Goal: Task Accomplishment & Management: Use online tool/utility

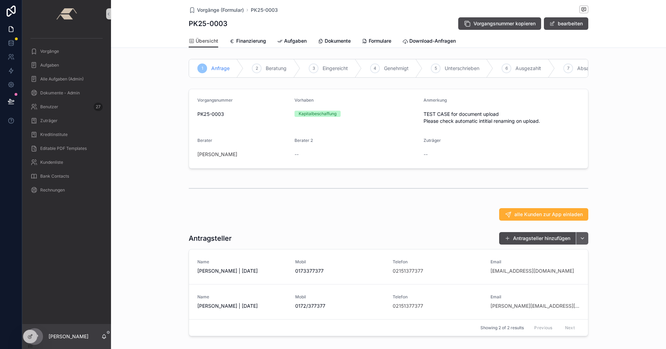
click at [582, 244] on button "scrollable content" at bounding box center [582, 238] width 12 height 12
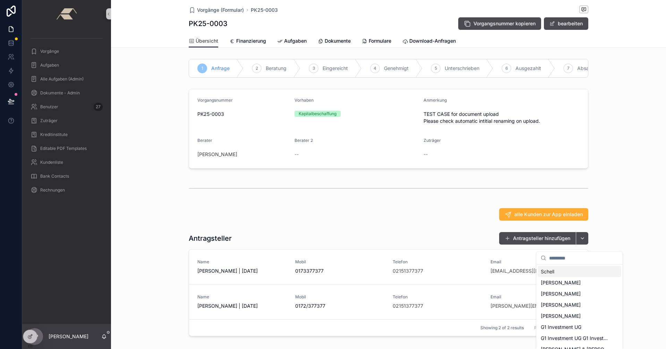
click at [401, 221] on div "alle Kunden zur App einladen" at bounding box center [389, 214] width 400 height 12
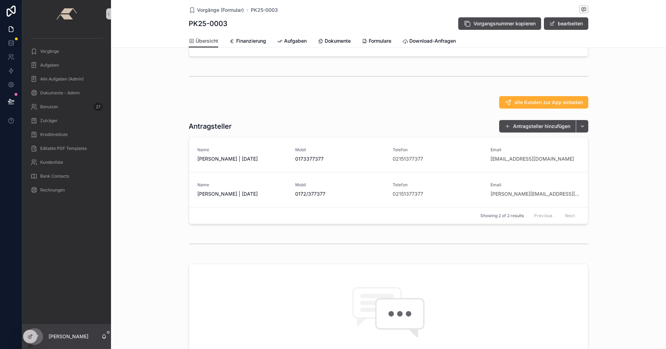
scroll to position [104, 0]
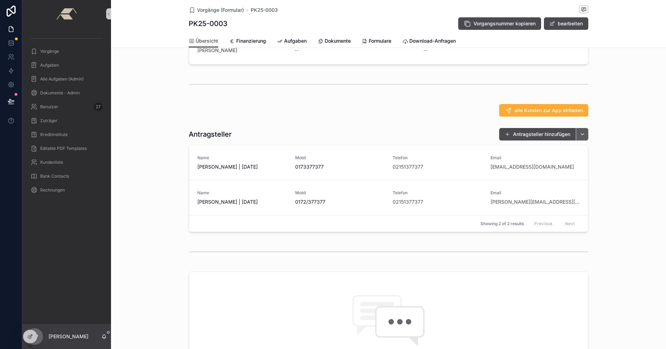
click at [581, 139] on button "scrollable content" at bounding box center [582, 134] width 12 height 12
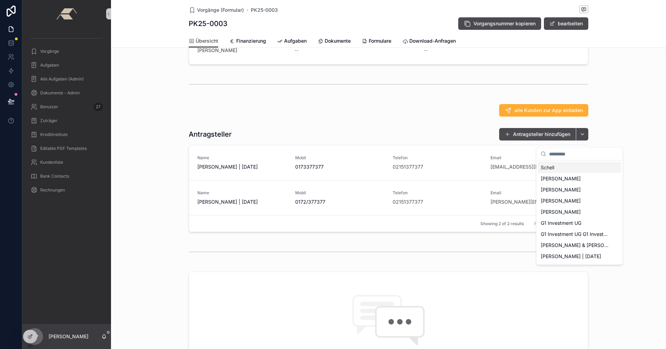
click at [387, 119] on div "alle Kunden zur App einladen" at bounding box center [388, 110] width 555 height 18
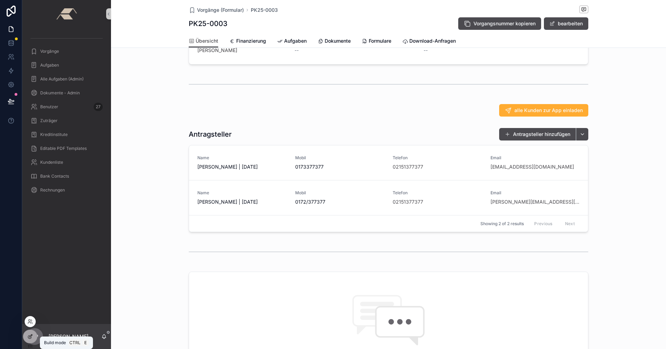
click at [28, 334] on icon at bounding box center [30, 337] width 6 height 6
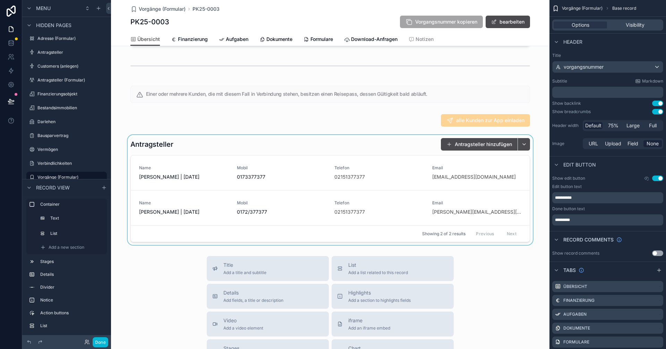
scroll to position [243, 0]
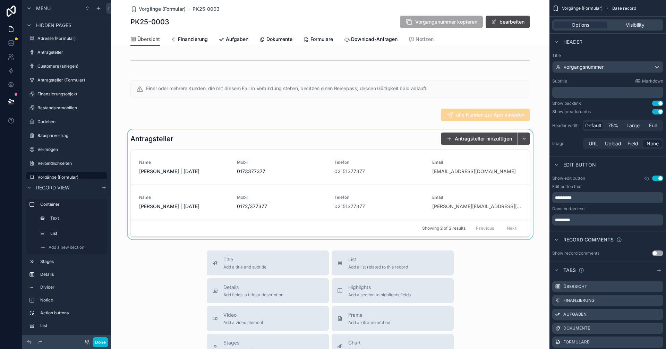
click at [409, 143] on div "scrollable content" at bounding box center [330, 184] width 439 height 110
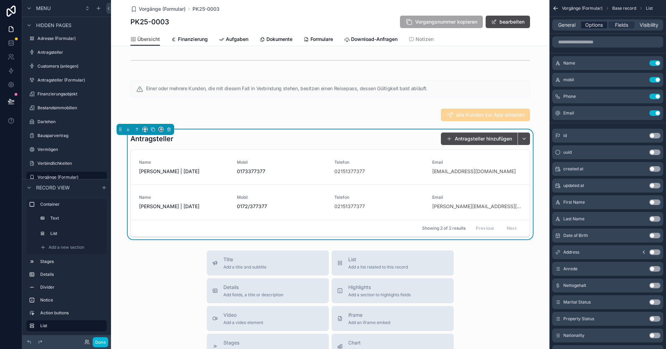
click at [592, 25] on span "Options" at bounding box center [594, 25] width 18 height 7
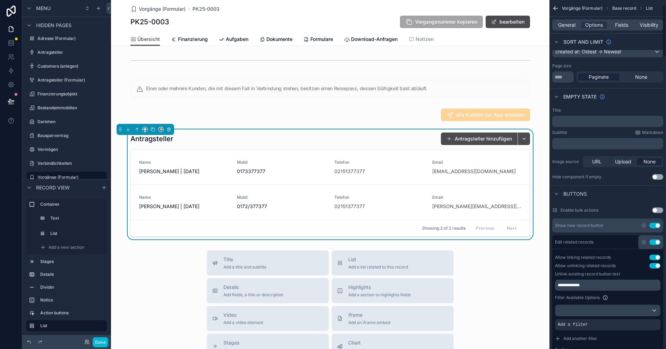
scroll to position [69, 0]
click at [644, 225] on icon "scrollable content" at bounding box center [644, 225] width 6 height 6
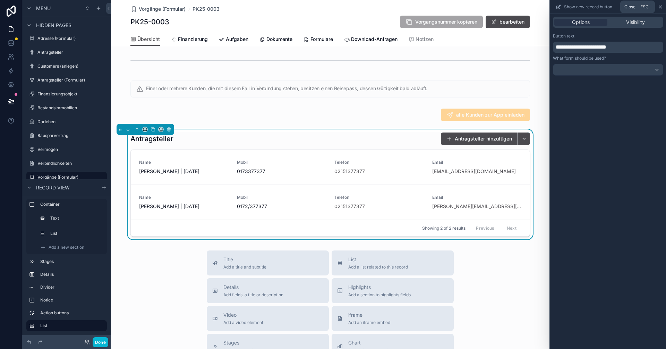
click at [661, 7] on icon at bounding box center [661, 7] width 6 height 6
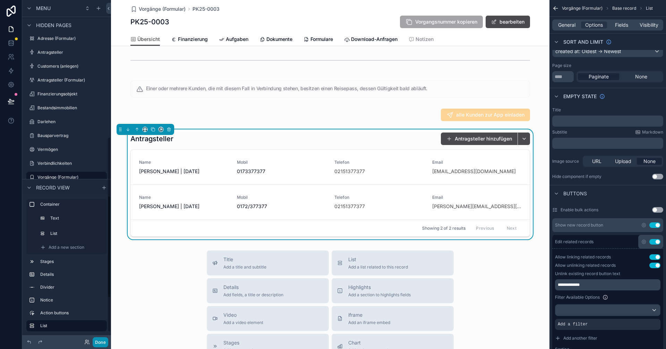
click at [99, 344] on button "Done" at bounding box center [101, 342] width 16 height 10
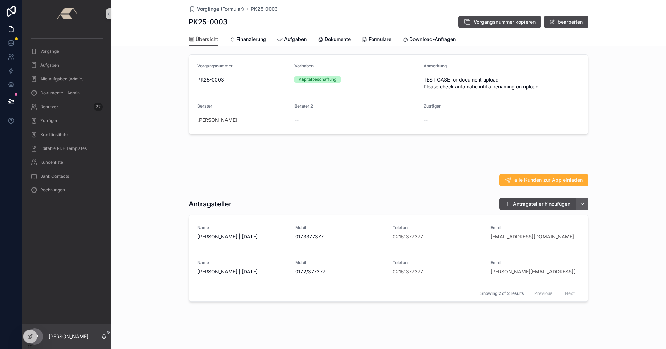
click at [579, 202] on button "scrollable content" at bounding box center [582, 204] width 12 height 12
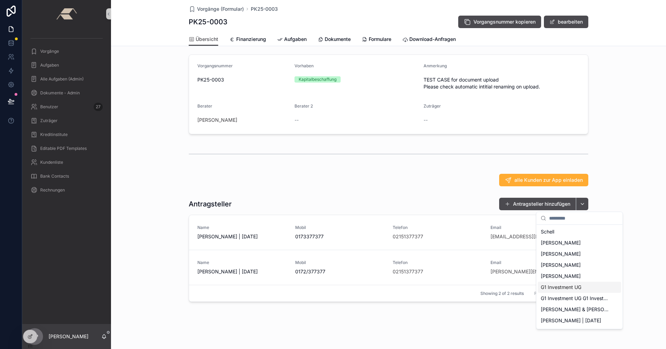
click at [362, 186] on div "alle Kunden zur App einladen" at bounding box center [389, 180] width 400 height 12
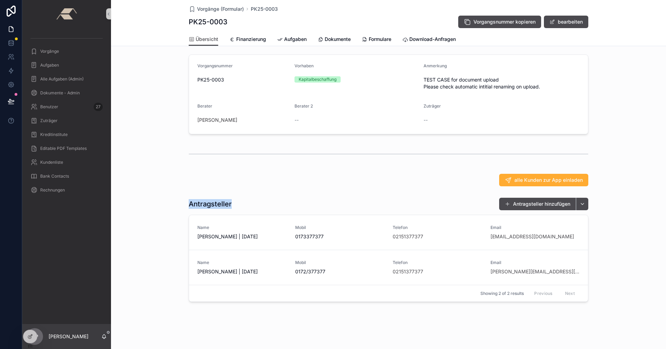
drag, startPoint x: 187, startPoint y: 203, endPoint x: 248, endPoint y: 203, distance: 61.8
click at [248, 203] on div "Antragsteller Antragsteller hinzufügen" at bounding box center [389, 203] width 400 height 13
click at [237, 199] on div "Antragsteller Antragsteller hinzufügen" at bounding box center [389, 203] width 400 height 13
drag, startPoint x: 185, startPoint y: 204, endPoint x: 248, endPoint y: 208, distance: 63.3
click at [248, 208] on div "Antragsteller Antragsteller hinzufügen Name [PERSON_NAME] | [DATE] Mobil [PHONE…" at bounding box center [388, 250] width 555 height 110
